Goal: Information Seeking & Learning: Learn about a topic

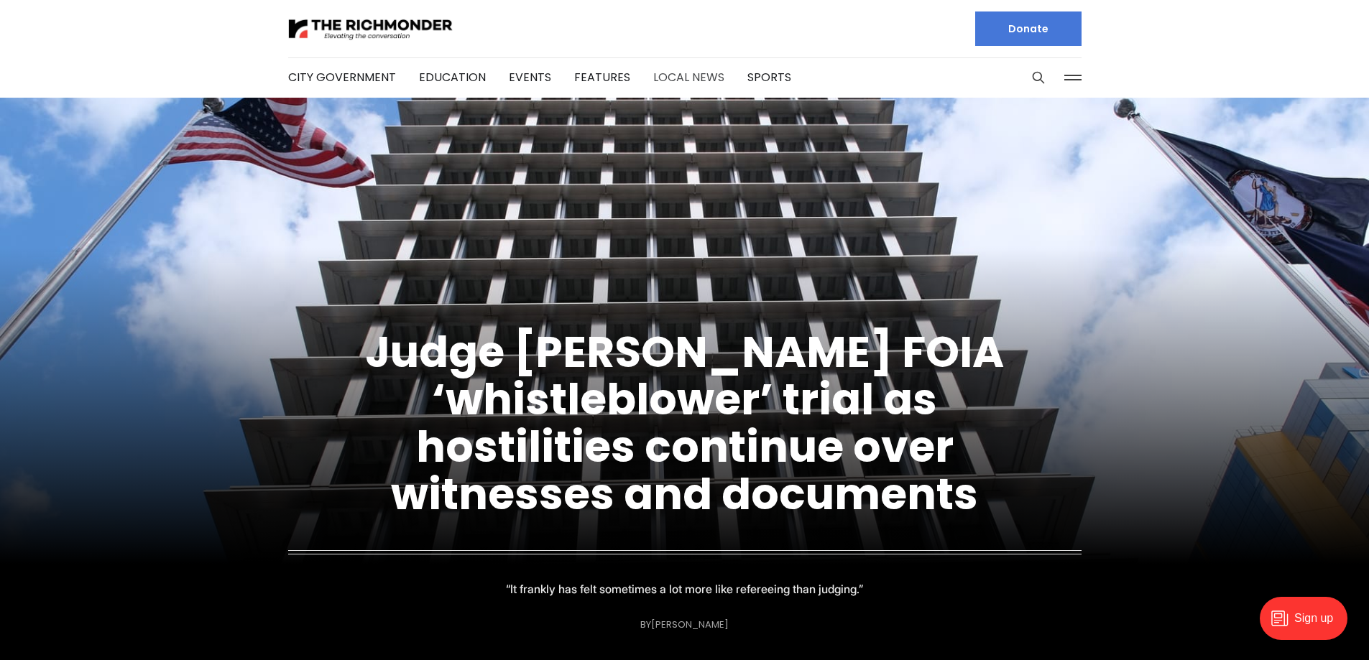
click at [678, 73] on link "Local News" at bounding box center [688, 77] width 71 height 17
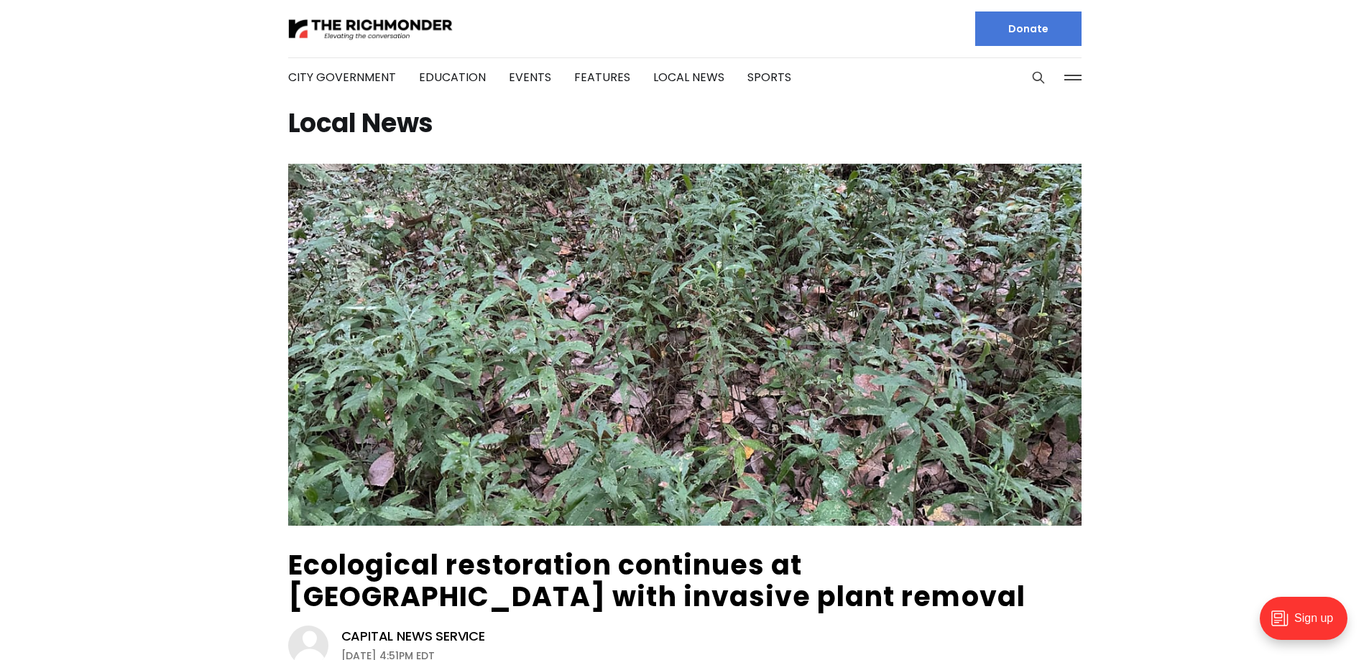
click at [359, 66] on li "City Government" at bounding box center [342, 78] width 108 height 78
click at [359, 71] on link "City Government" at bounding box center [342, 77] width 108 height 17
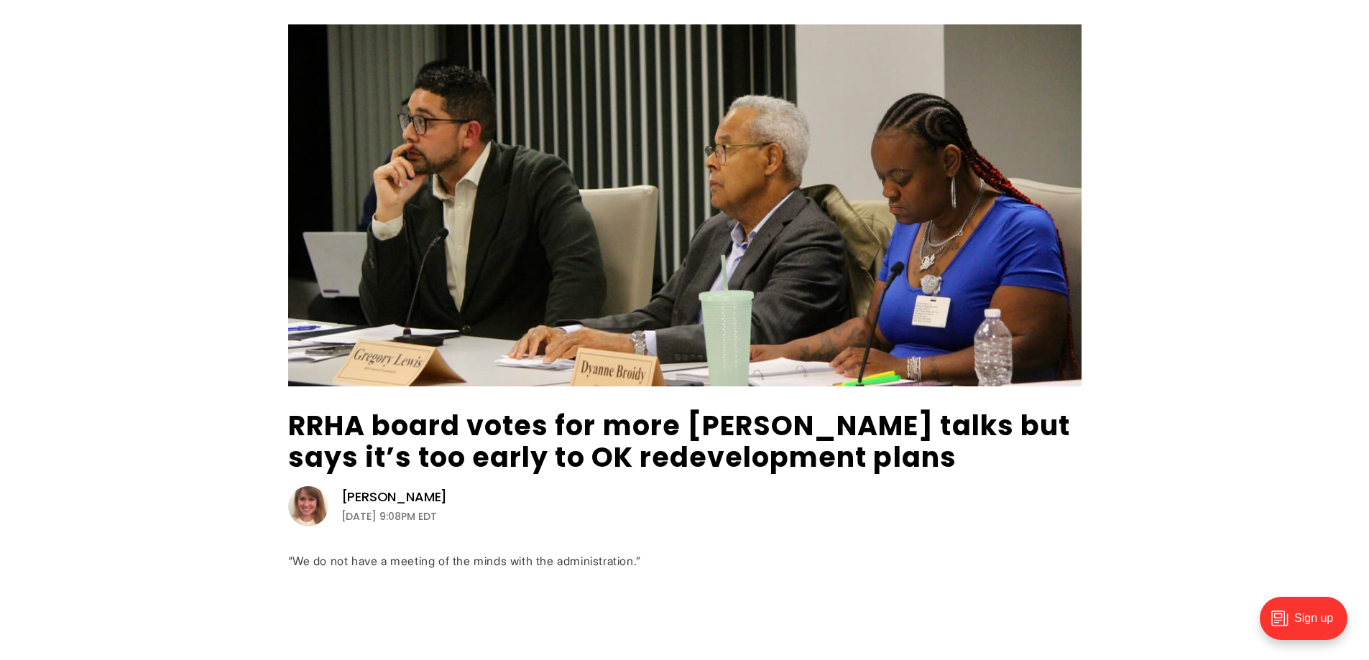
scroll to position [216, 0]
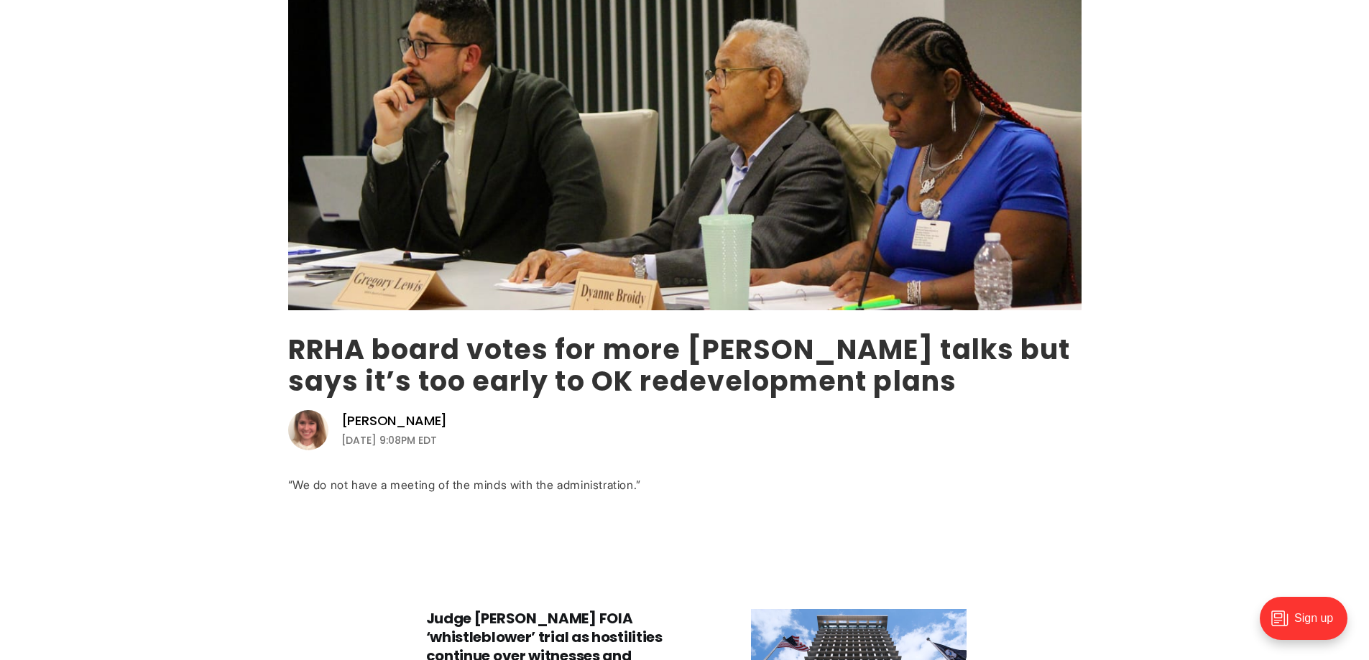
click at [684, 373] on link "RRHA board votes for more [PERSON_NAME] talks but says it’s too early to OK red…" at bounding box center [679, 366] width 782 height 70
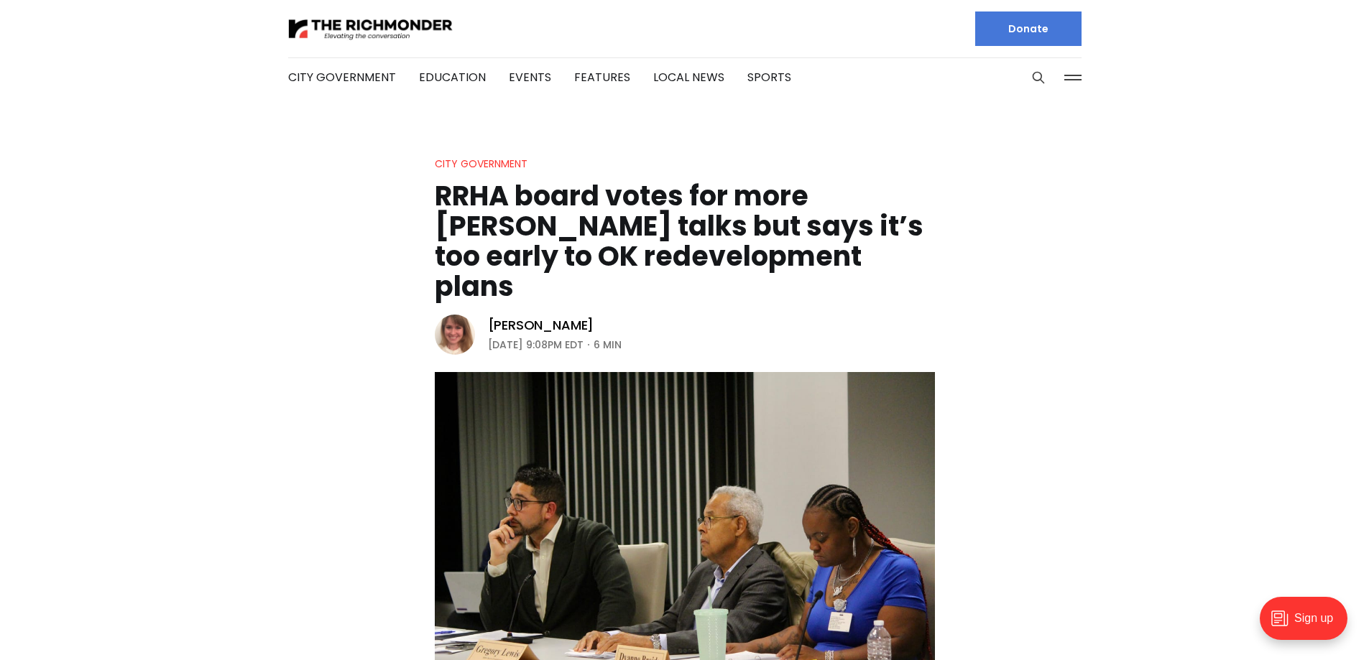
click at [571, 225] on h1 "RRHA board votes for more [PERSON_NAME] talks but says it’s too early to OK red…" at bounding box center [685, 241] width 500 height 121
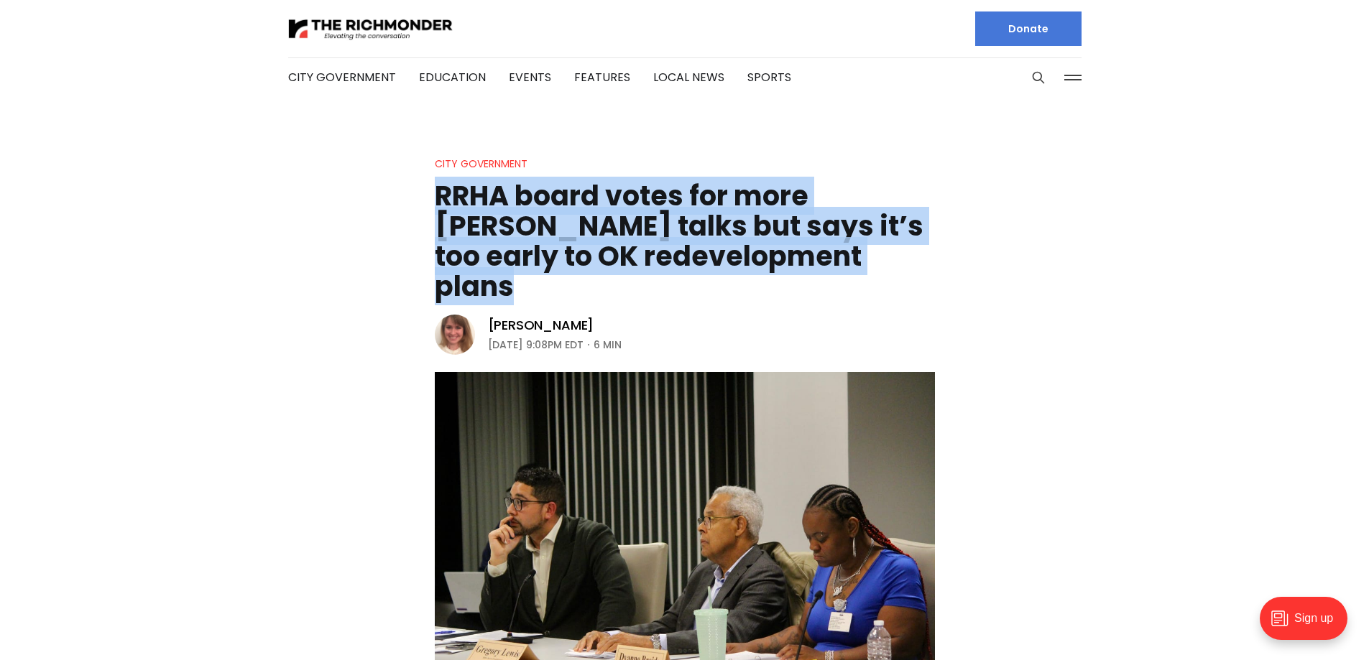
click at [571, 225] on h1 "RRHA board votes for more [PERSON_NAME] talks but says it’s too early to OK red…" at bounding box center [685, 241] width 500 height 121
copy header "RRHA board votes for more [PERSON_NAME] talks but says it’s too early to OK red…"
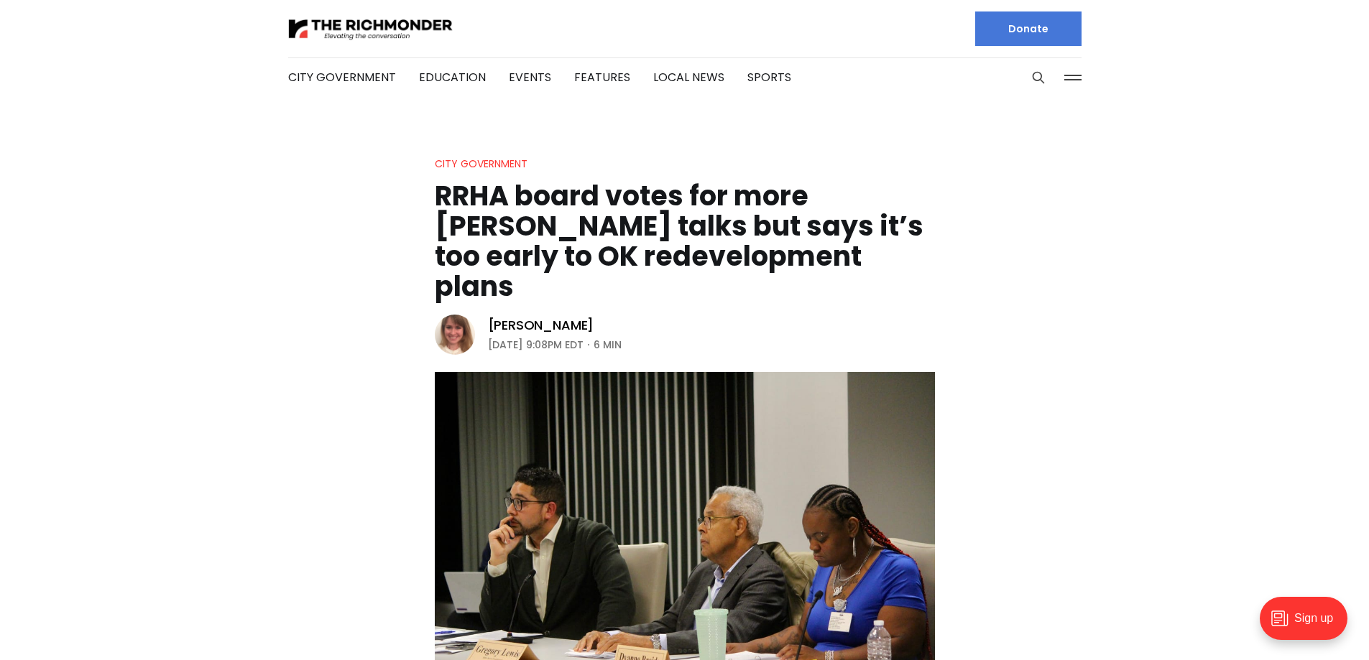
click at [340, 67] on li "City Government" at bounding box center [342, 78] width 108 height 78
click at [347, 78] on link "City Government" at bounding box center [342, 77] width 108 height 17
